Goal: Information Seeking & Learning: Learn about a topic

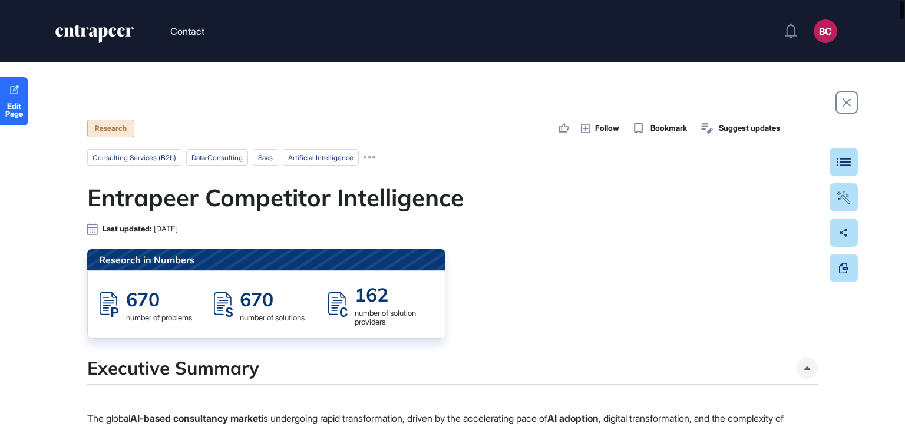
drag, startPoint x: 905, startPoint y: 45, endPoint x: 520, endPoint y: 209, distance: 418.2
click at [904, 5] on div at bounding box center [902, 10] width 4 height 18
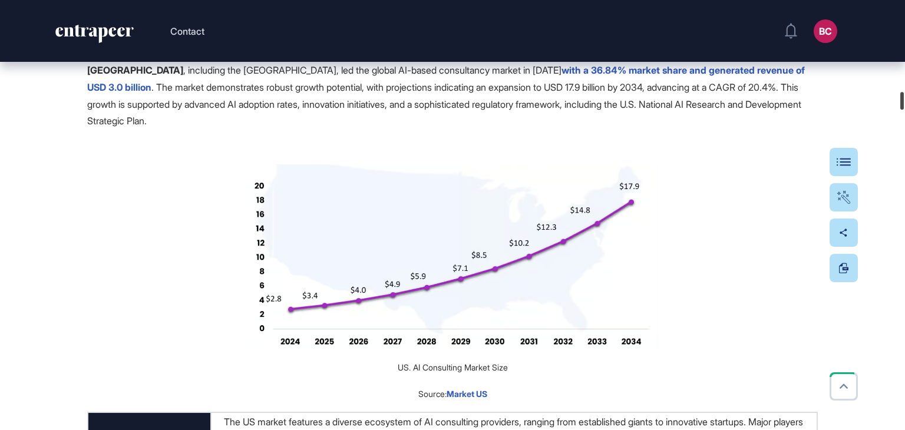
scroll to position [8784, 0]
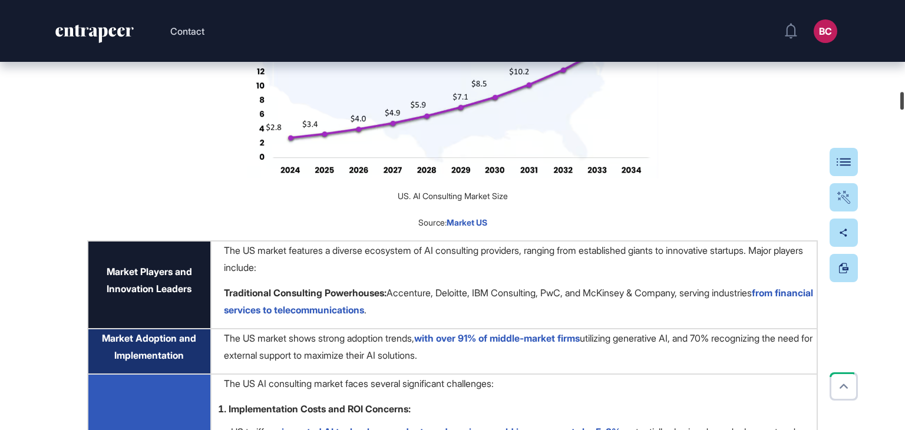
drag, startPoint x: 902, startPoint y: 85, endPoint x: 900, endPoint y: 102, distance: 16.6
click at [900, 102] on div at bounding box center [902, 101] width 4 height 18
click at [846, 162] on div "Table Of Contents" at bounding box center [807, 161] width 81 height 9
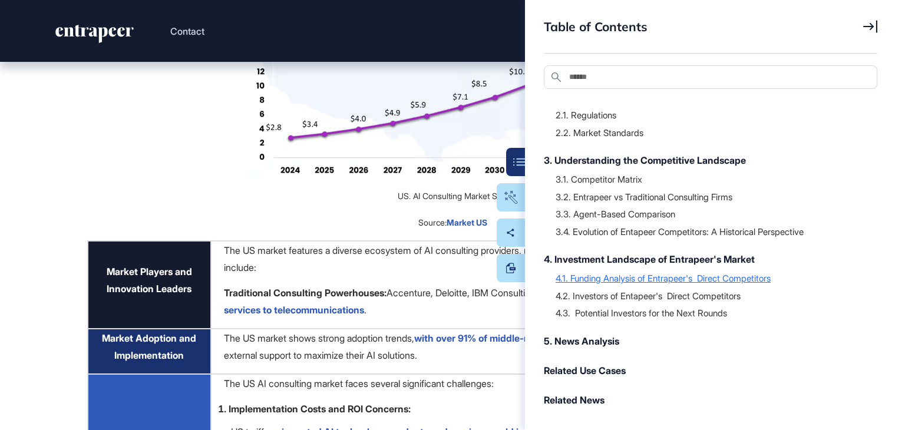
scroll to position [242, 0]
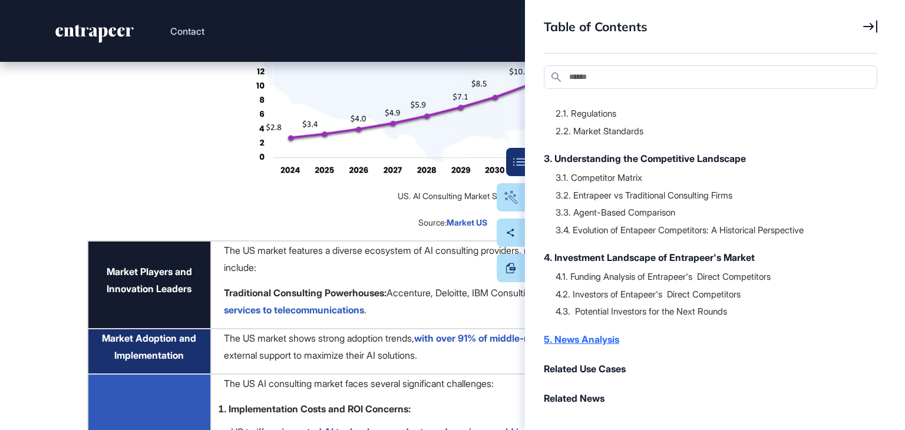
click at [580, 334] on div "5. News Analysis" at bounding box center [705, 339] width 322 height 14
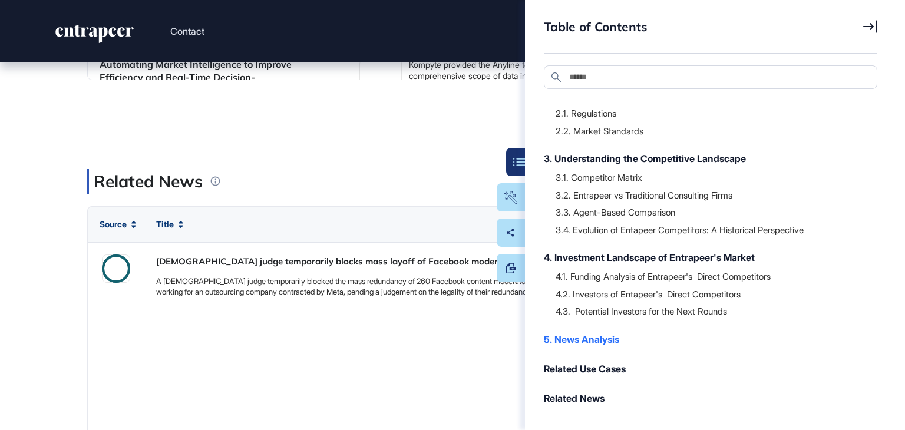
scroll to position [38776, 0]
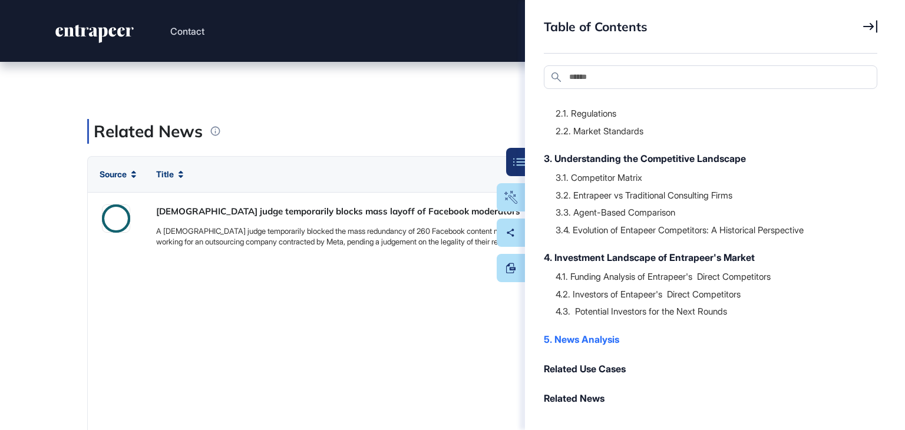
click at [866, 24] on icon at bounding box center [870, 26] width 14 height 13
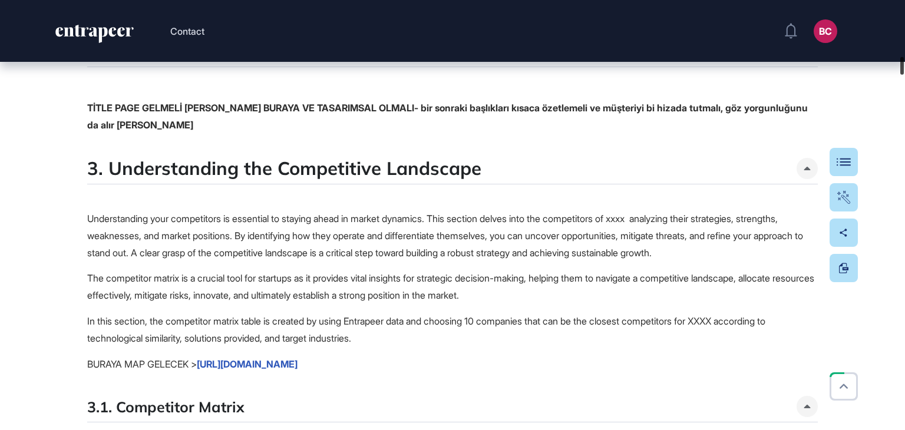
drag, startPoint x: 903, startPoint y: 67, endPoint x: 905, endPoint y: 75, distance: 8.4
click at [904, 75] on div at bounding box center [902, 66] width 4 height 18
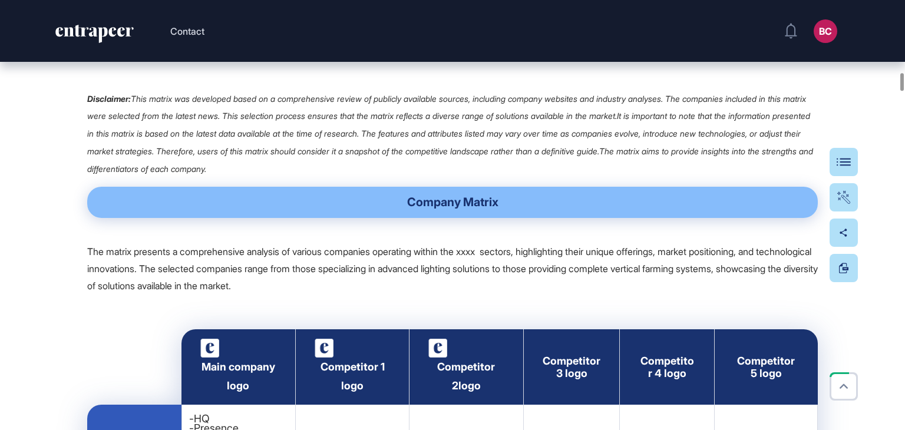
scroll to position [2262, 0]
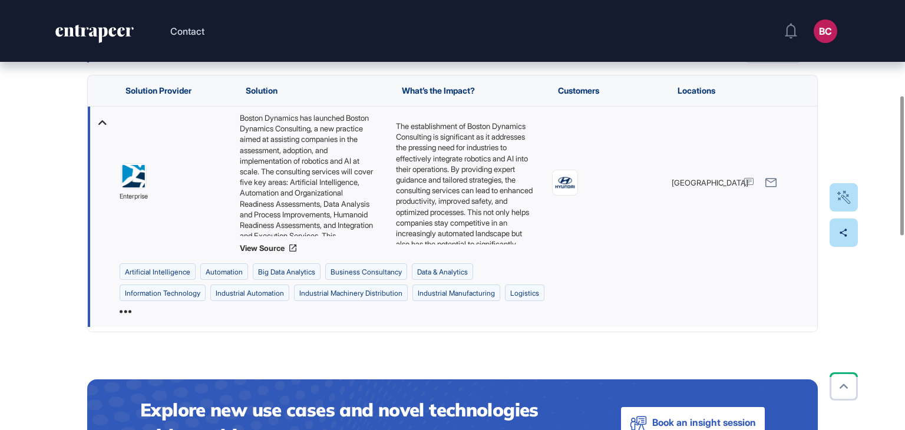
scroll to position [90, 0]
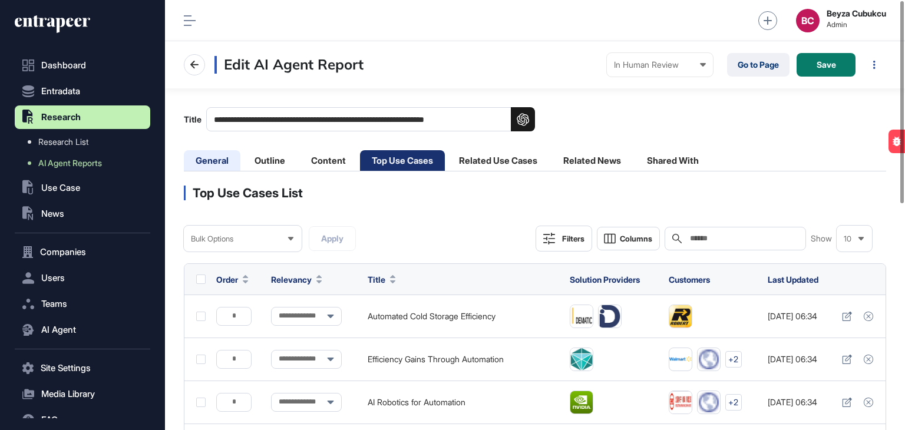
click at [243, 161] on li "General" at bounding box center [270, 160] width 54 height 21
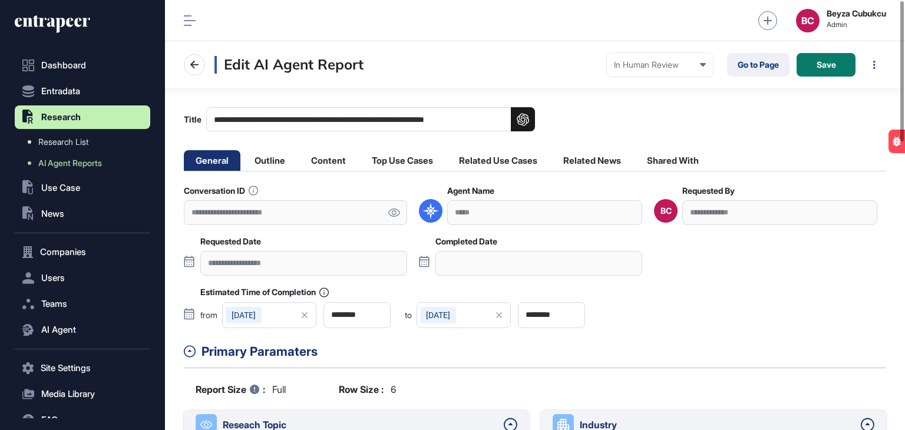
click at [391, 214] on icon at bounding box center [394, 213] width 12 height 8
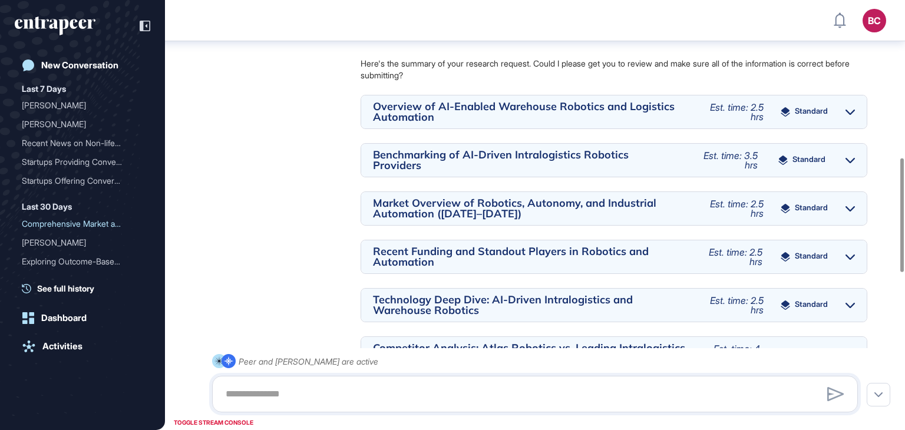
scroll to position [889, 0]
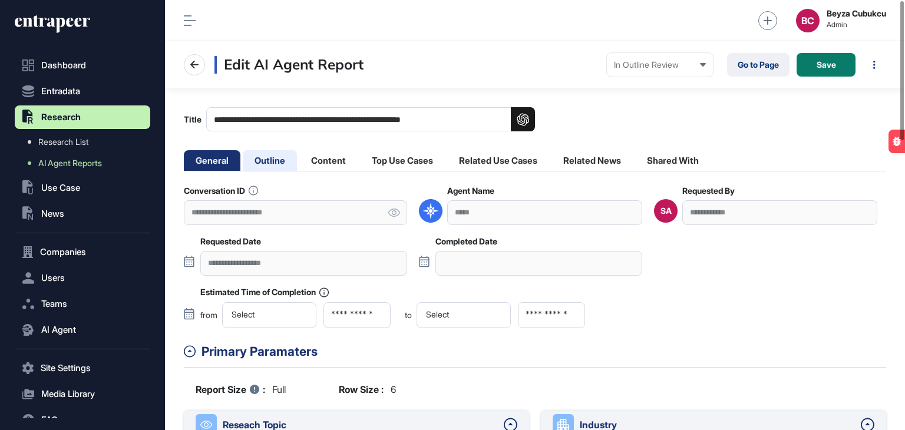
click at [299, 166] on li "Outline" at bounding box center [328, 160] width 58 height 21
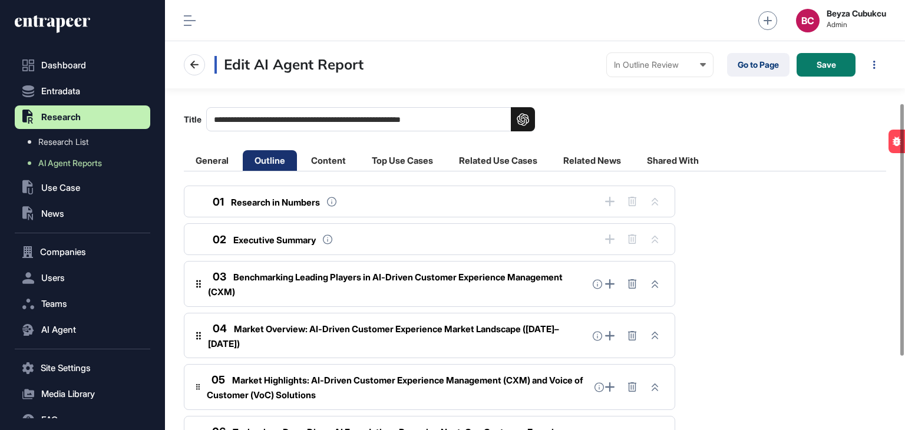
scroll to position [302, 0]
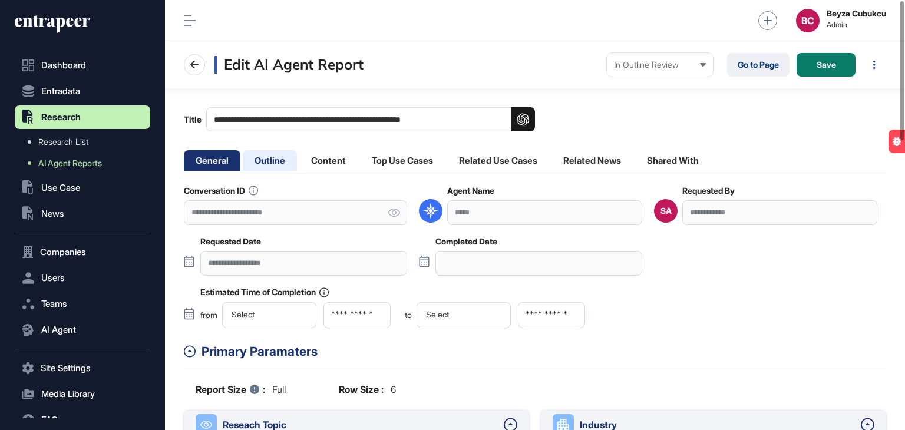
click at [299, 151] on li "Outline" at bounding box center [328, 160] width 58 height 21
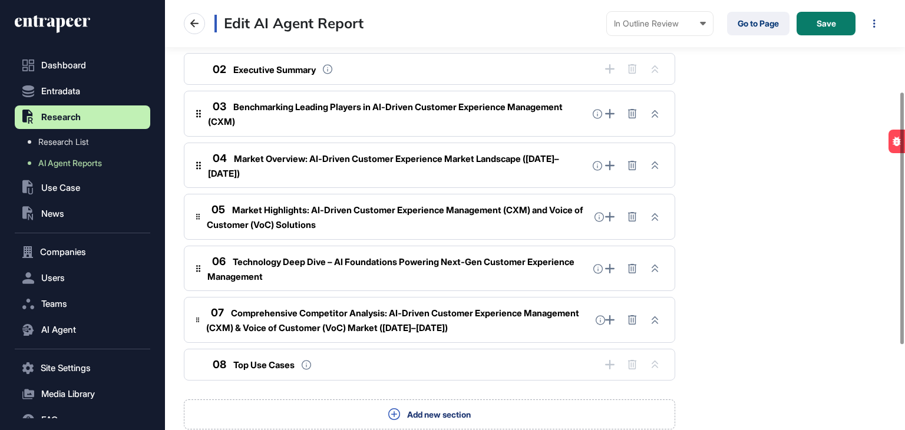
scroll to position [177, 0]
